Goal: Find specific page/section

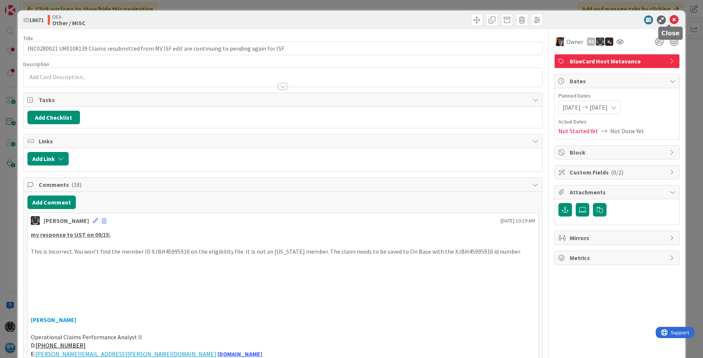
click at [669, 18] on icon at bounding box center [673, 19] width 9 height 9
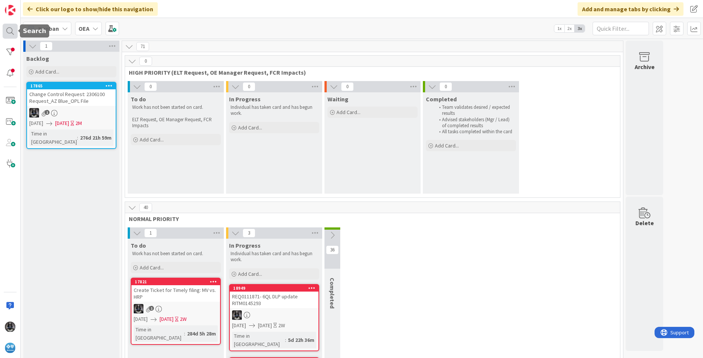
click at [9, 29] on div at bounding box center [10, 31] width 15 height 15
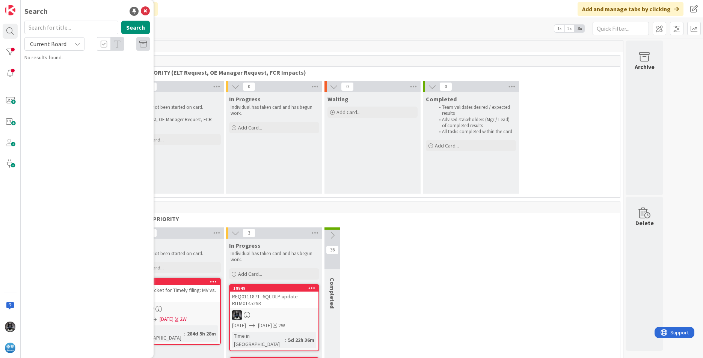
click at [48, 30] on input "text" at bounding box center [71, 28] width 94 height 14
type input "e12"
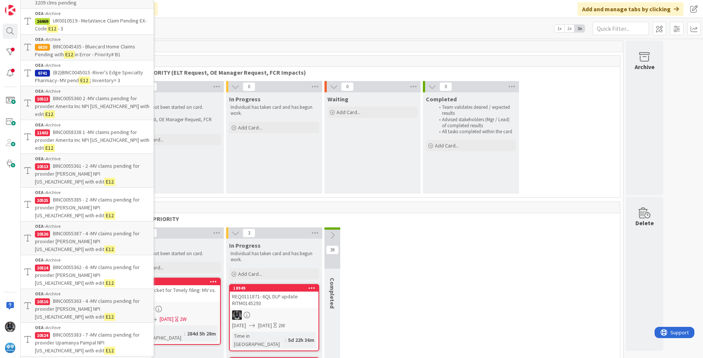
scroll to position [75, 0]
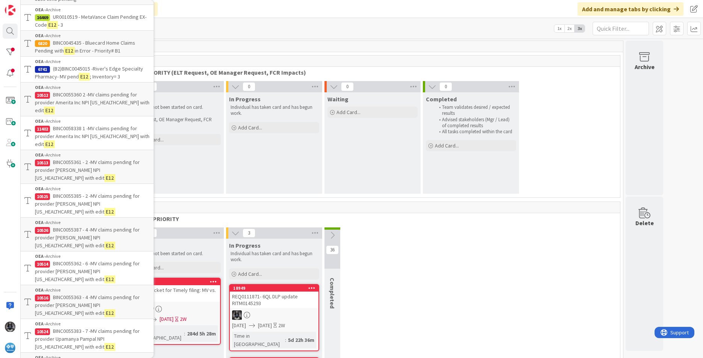
click at [85, 270] on span "BINC0055362 - 6 -MV claims pending for provider [PERSON_NAME] NPI [US_HEALTHCAR…" at bounding box center [87, 271] width 105 height 23
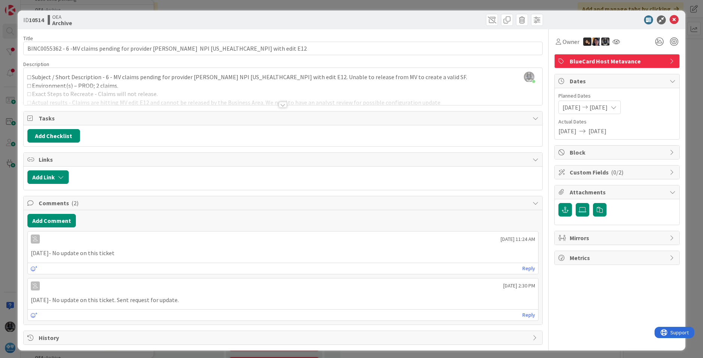
click at [282, 106] on div at bounding box center [283, 105] width 8 height 6
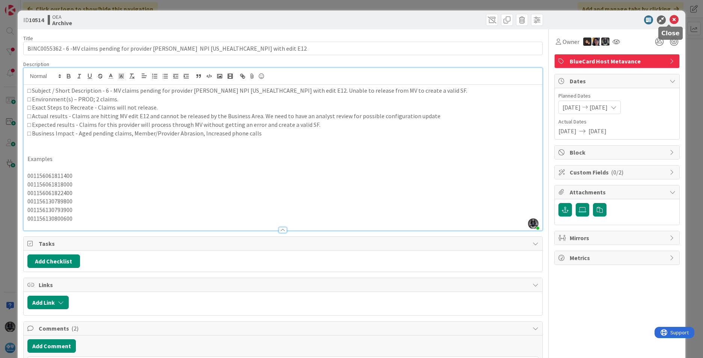
click at [669, 18] on icon at bounding box center [673, 19] width 9 height 9
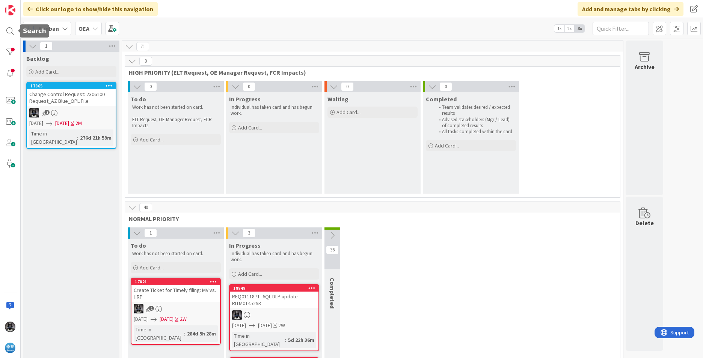
drag, startPoint x: 8, startPoint y: 27, endPoint x: 213, endPoint y: 37, distance: 205.2
click at [213, 37] on div "Kanban OEA 1x 2x 3x" at bounding box center [362, 28] width 682 height 21
click at [8, 30] on div at bounding box center [10, 31] width 15 height 15
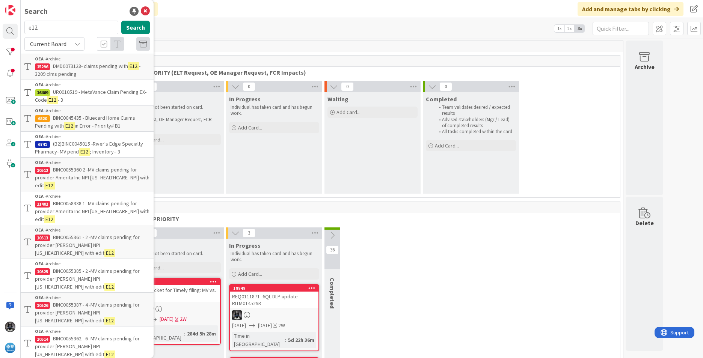
drag, startPoint x: 93, startPoint y: 68, endPoint x: 86, endPoint y: 64, distance: 7.6
click at [86, 64] on span "DMD0073128- claims pending with" at bounding box center [90, 66] width 75 height 7
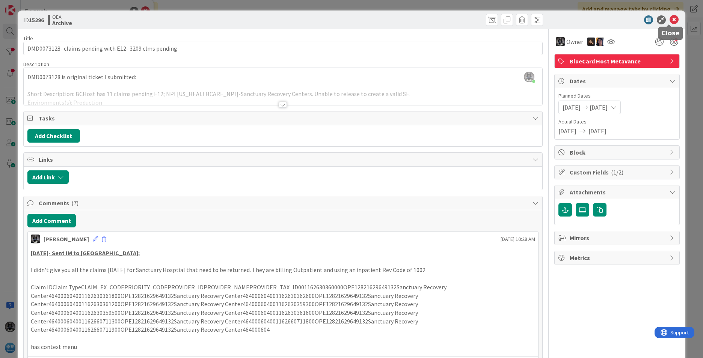
click at [669, 20] on icon at bounding box center [673, 19] width 9 height 9
